Goal: Find specific page/section: Find specific page/section

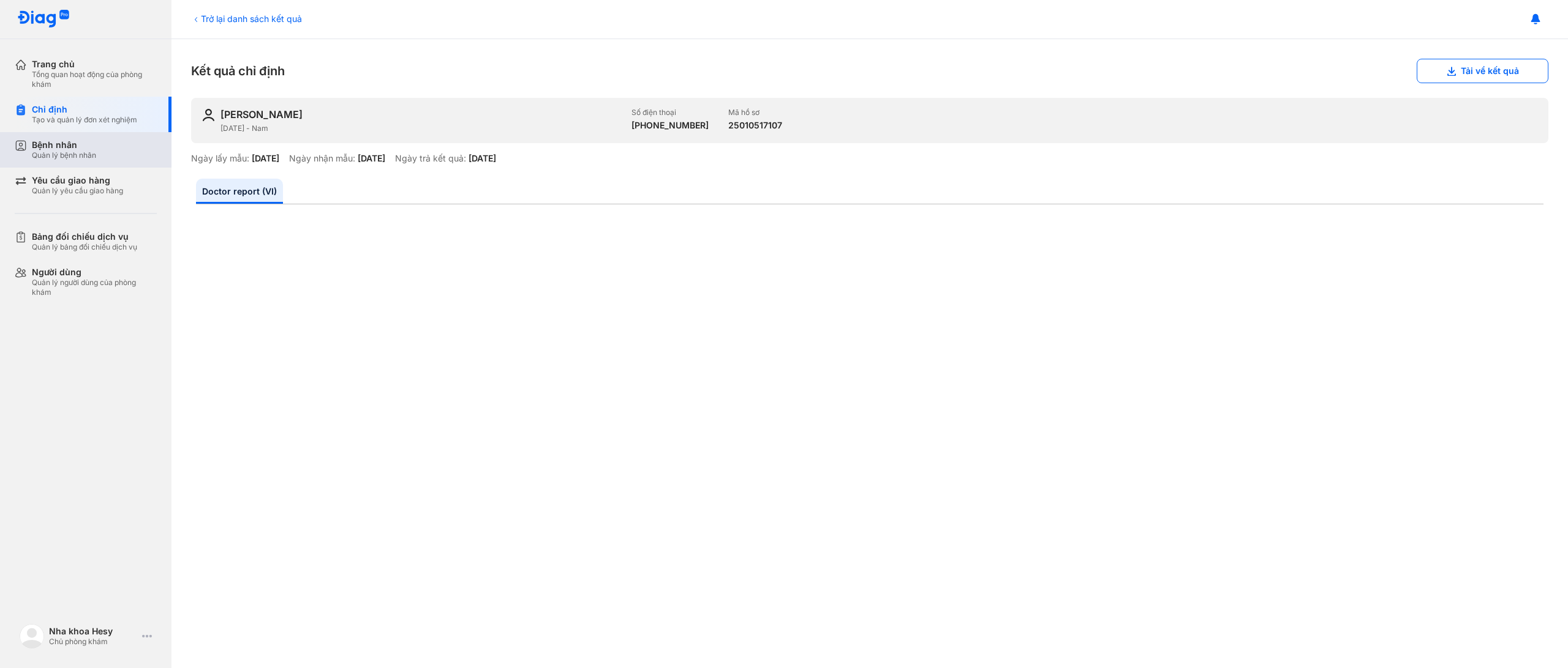
click at [87, 152] on div "Quản lý bệnh nhân" at bounding box center [63, 155] width 64 height 10
